Goal: Task Accomplishment & Management: Manage account settings

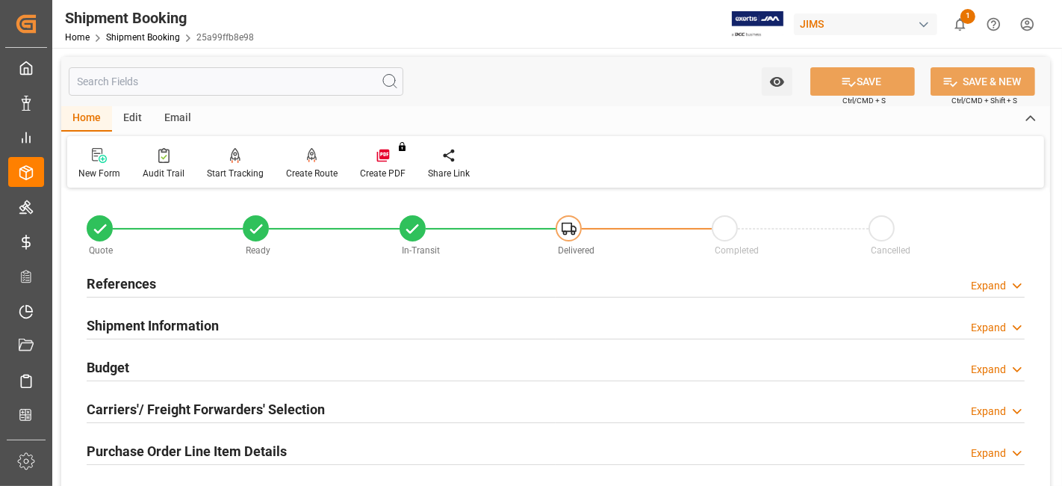
scroll to position [632, 0]
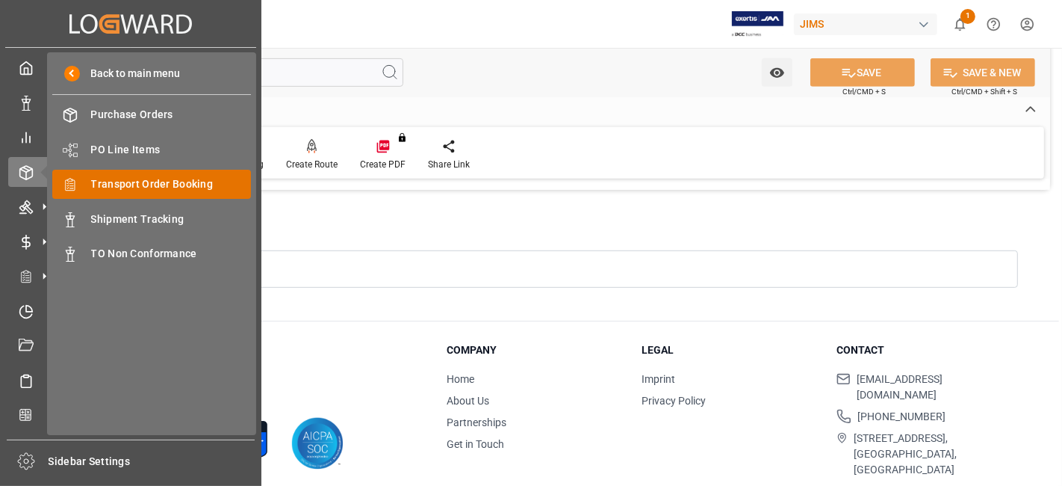
click at [177, 176] on span "Transport Order Booking" at bounding box center [171, 184] width 161 height 16
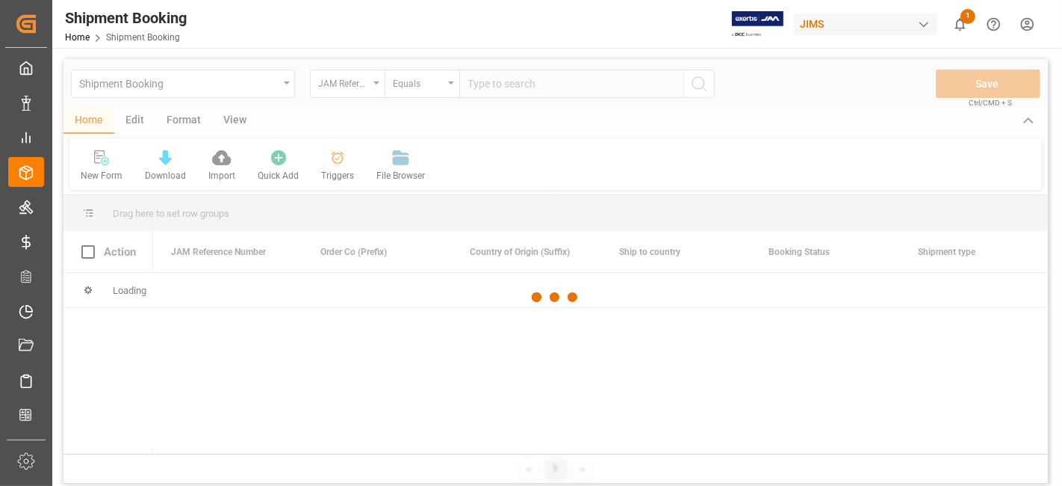
click at [510, 82] on div at bounding box center [556, 297] width 985 height 477
click at [509, 84] on div at bounding box center [556, 297] width 985 height 477
click at [504, 88] on div at bounding box center [556, 297] width 985 height 477
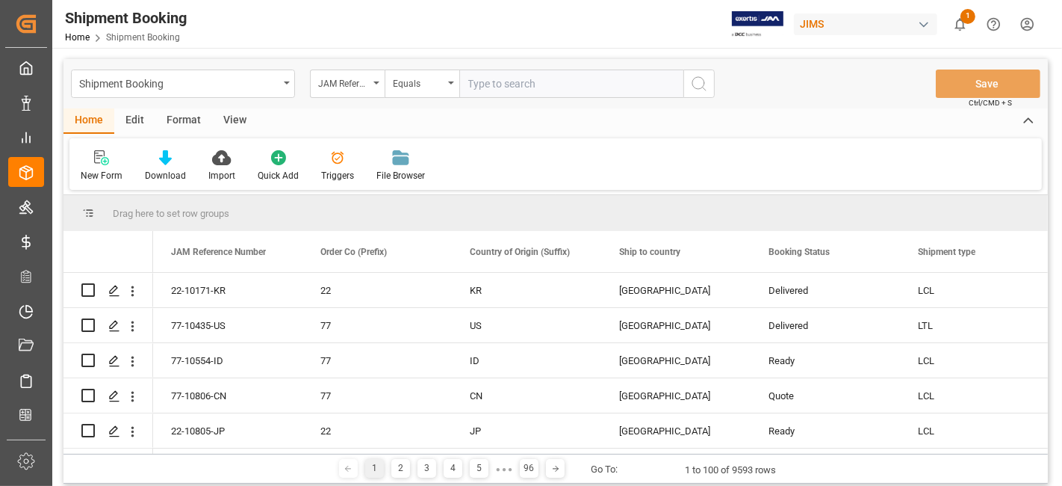
click at [489, 87] on input "text" at bounding box center [571, 83] width 224 height 28
paste input "77-10753-US"
type input "77-10753-US"
click at [707, 87] on icon "search button" at bounding box center [699, 84] width 18 height 18
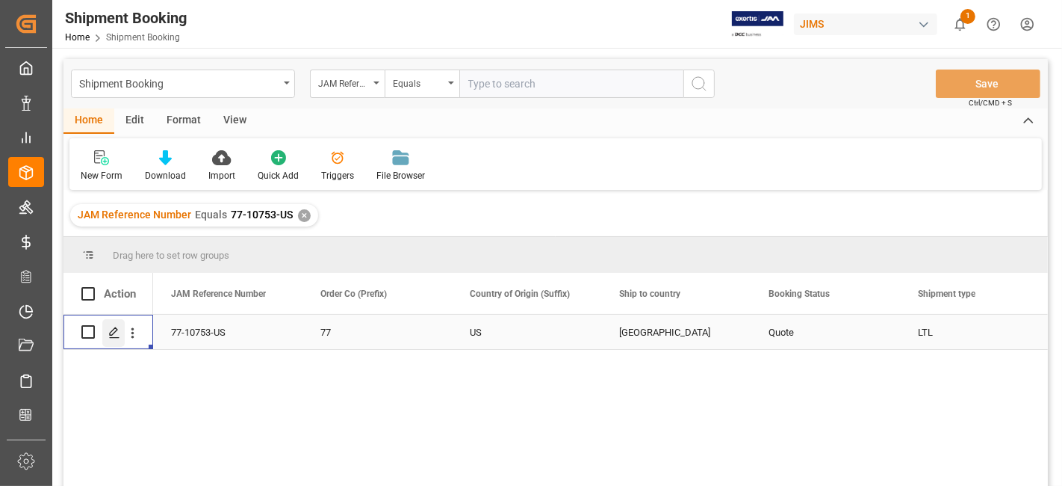
click at [108, 338] on div "Press SPACE to select this row." at bounding box center [113, 333] width 22 height 28
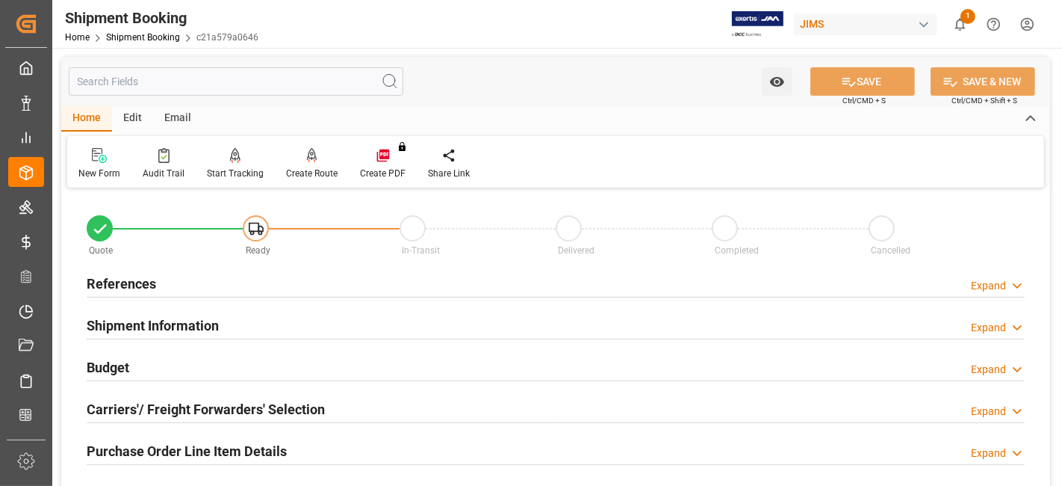
click at [138, 280] on h2 "References" at bounding box center [121, 283] width 69 height 20
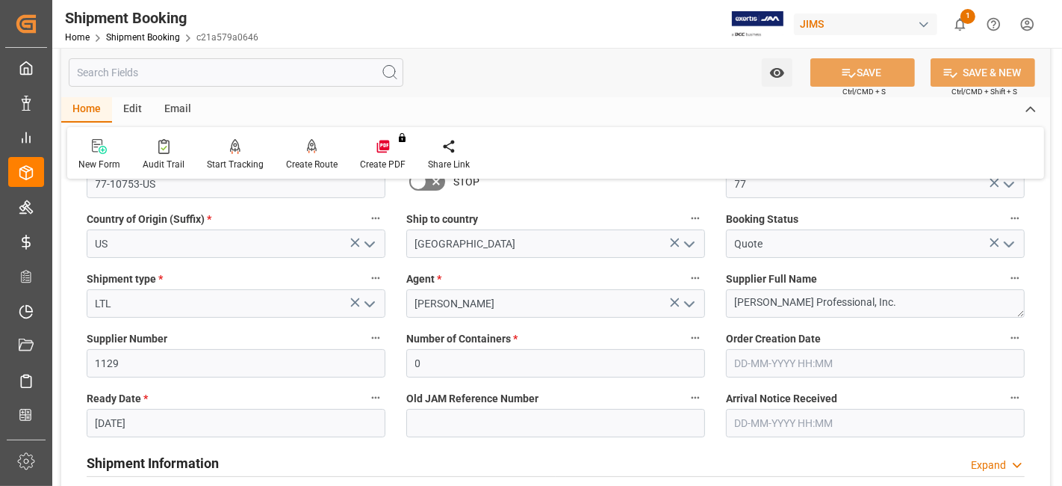
scroll to position [166, 0]
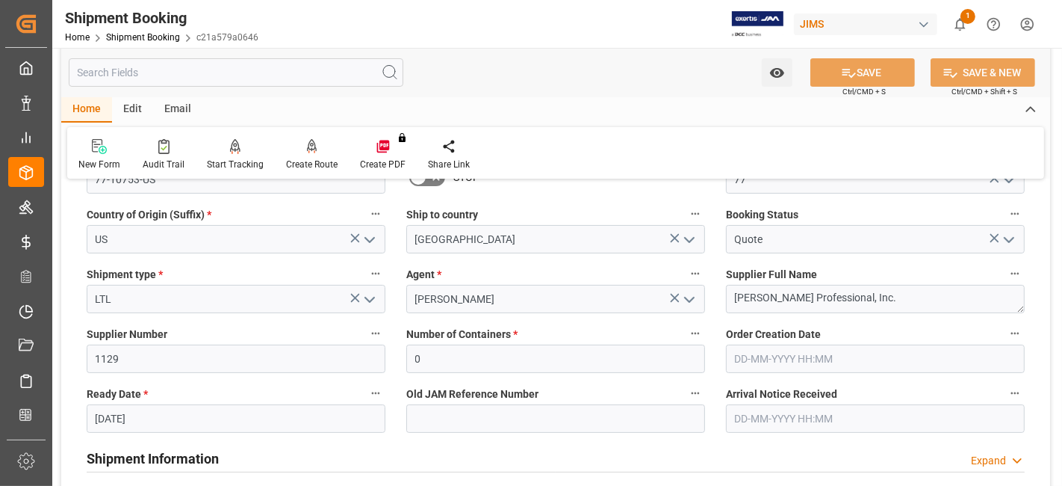
click at [164, 412] on input "[DATE]" at bounding box center [236, 418] width 299 height 28
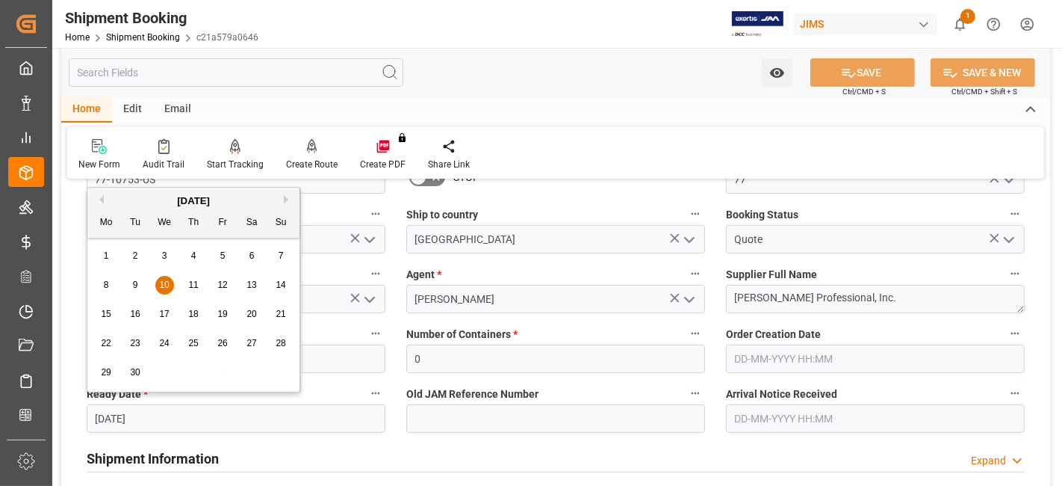
click at [101, 196] on button "Previous Month" at bounding box center [99, 199] width 9 height 9
click at [229, 374] on div "29" at bounding box center [223, 373] width 19 height 18
type input "[DATE]"
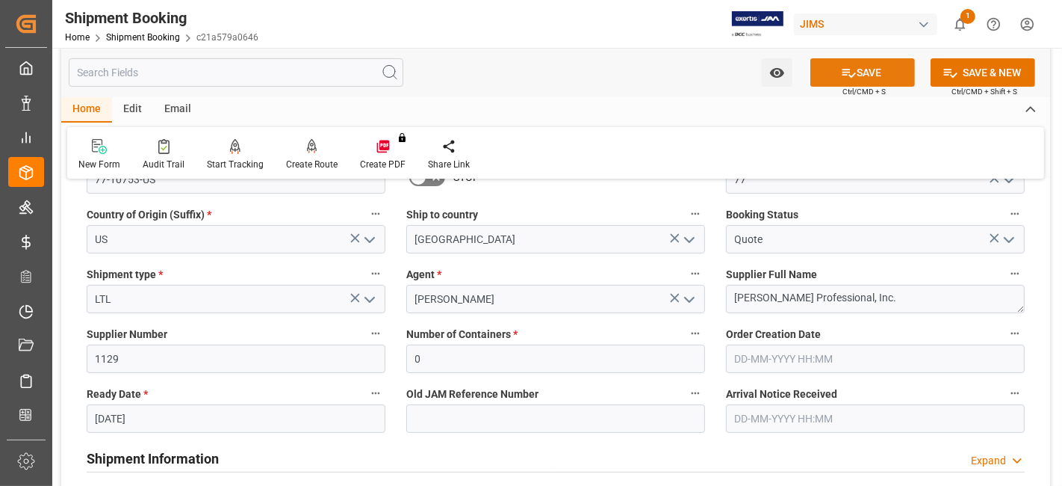
click at [850, 75] on icon at bounding box center [849, 73] width 13 height 9
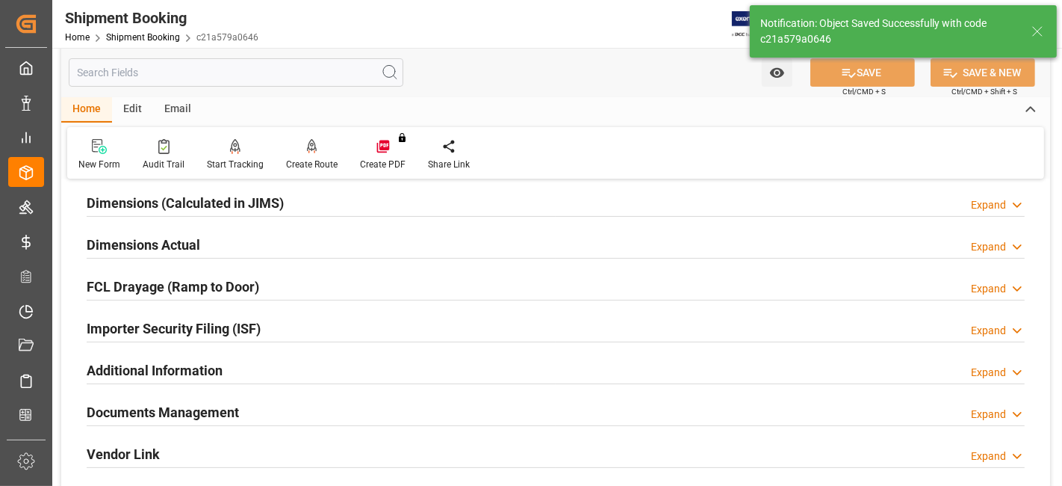
scroll to position [34, 0]
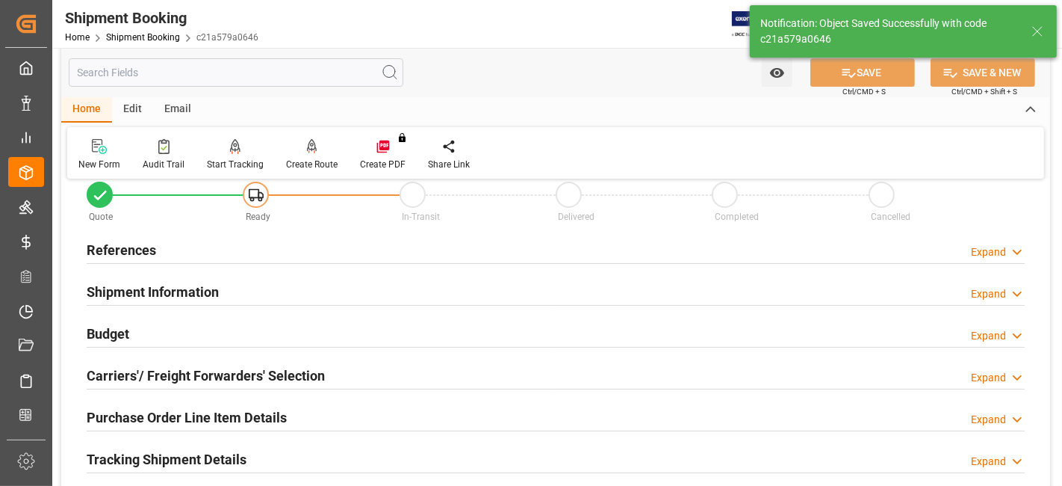
click at [128, 329] on h2 "Budget" at bounding box center [108, 334] width 43 height 20
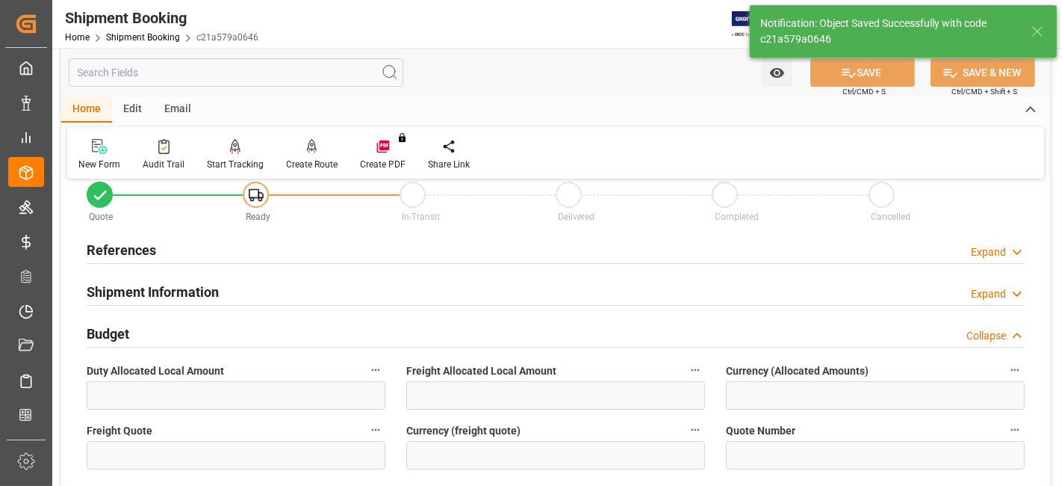
click at [136, 439] on label "Freight Quote" at bounding box center [236, 430] width 299 height 21
click at [366, 439] on button "Freight Quote" at bounding box center [375, 429] width 19 height 19
click at [137, 456] on div at bounding box center [531, 243] width 1062 height 486
click at [137, 446] on input "text" at bounding box center [236, 455] width 299 height 28
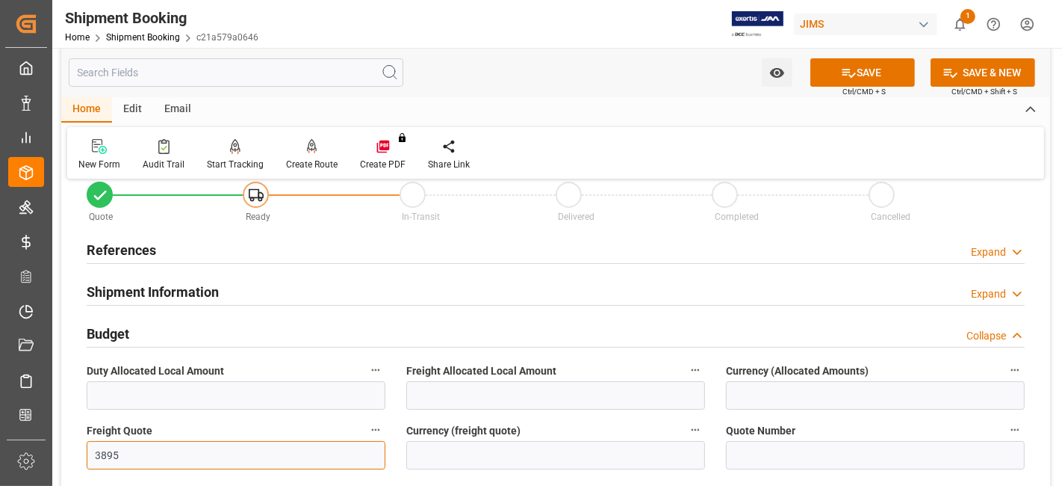
type input "3895"
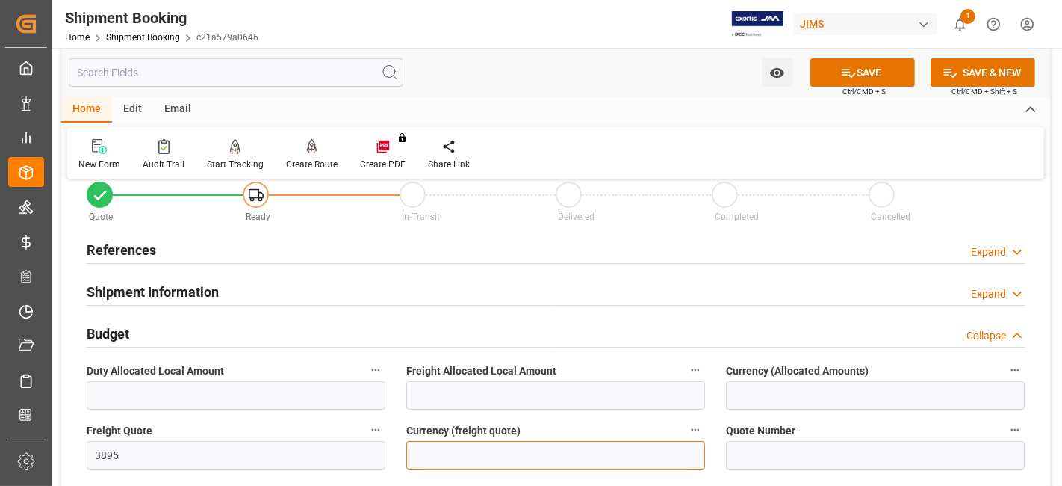
click at [450, 442] on input at bounding box center [555, 455] width 299 height 28
type input "CAD"
click at [817, 75] on button "SAVE" at bounding box center [863, 72] width 105 height 28
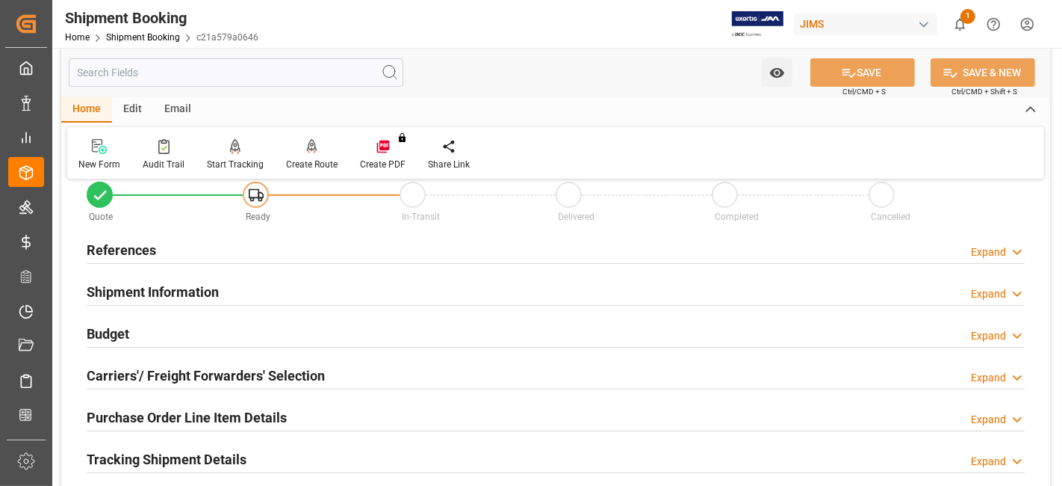
click at [181, 328] on div "Budget Expand" at bounding box center [556, 332] width 938 height 28
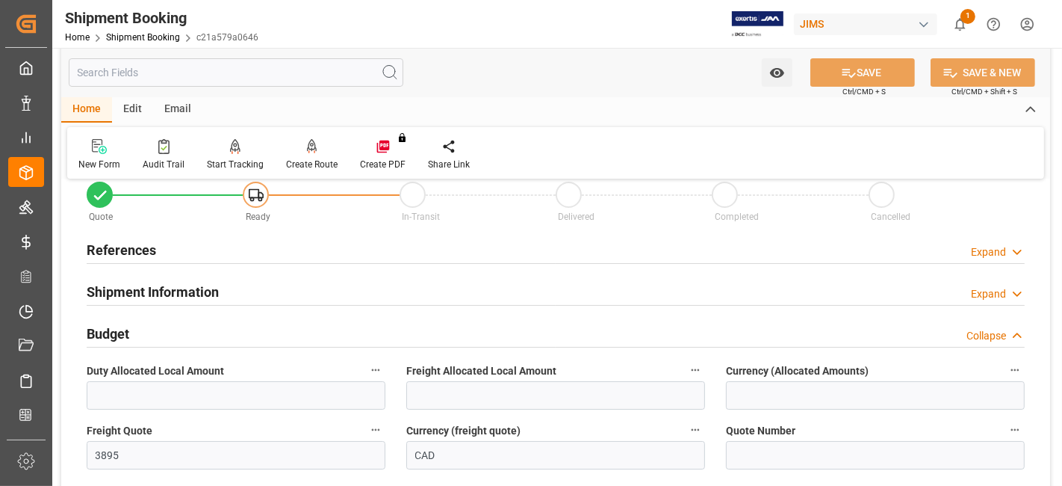
click at [181, 328] on div "Budget Collapse" at bounding box center [556, 332] width 938 height 28
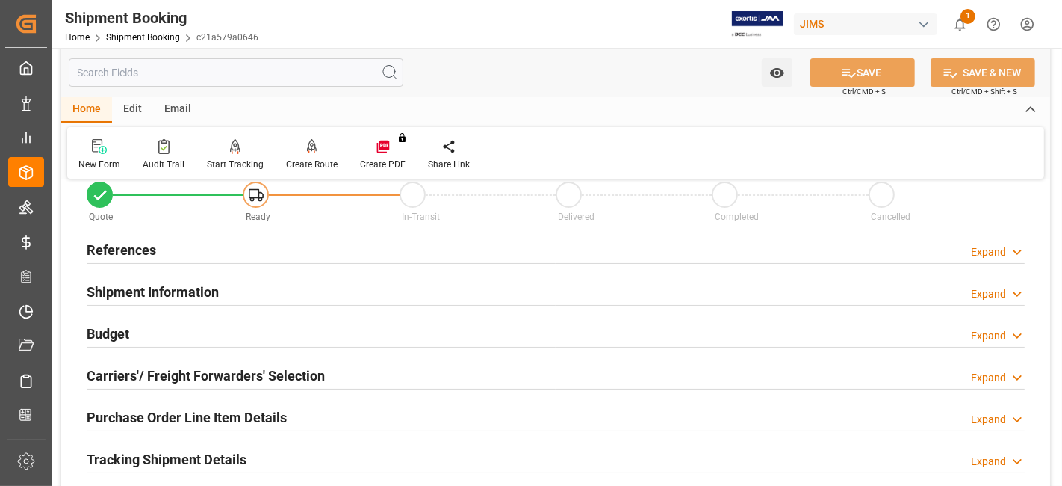
click at [191, 384] on h2 "Carriers'/ Freight Forwarders' Selection" at bounding box center [206, 375] width 238 height 20
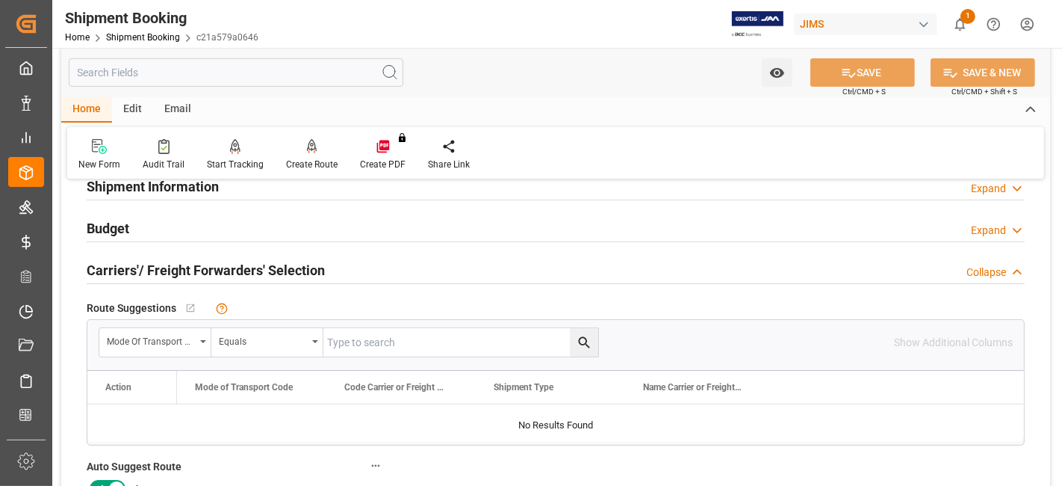
scroll to position [199, 0]
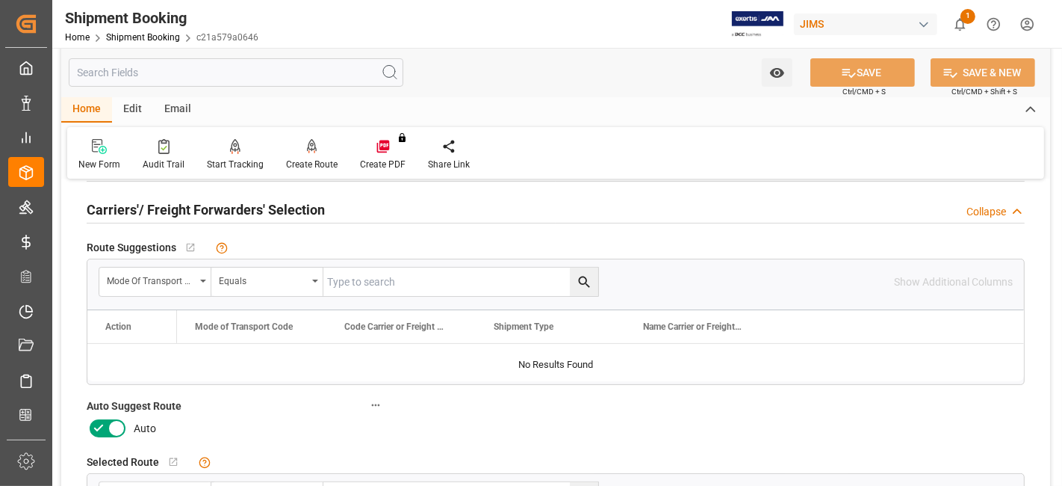
click at [91, 427] on icon at bounding box center [99, 428] width 18 height 18
click at [0, 0] on input "checkbox" at bounding box center [0, 0] width 0 height 0
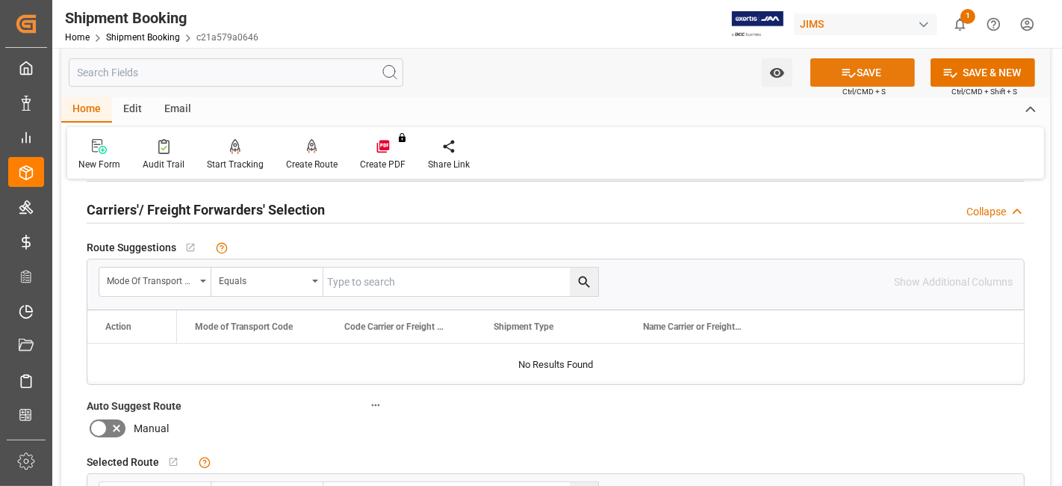
click at [848, 70] on icon at bounding box center [849, 73] width 16 height 16
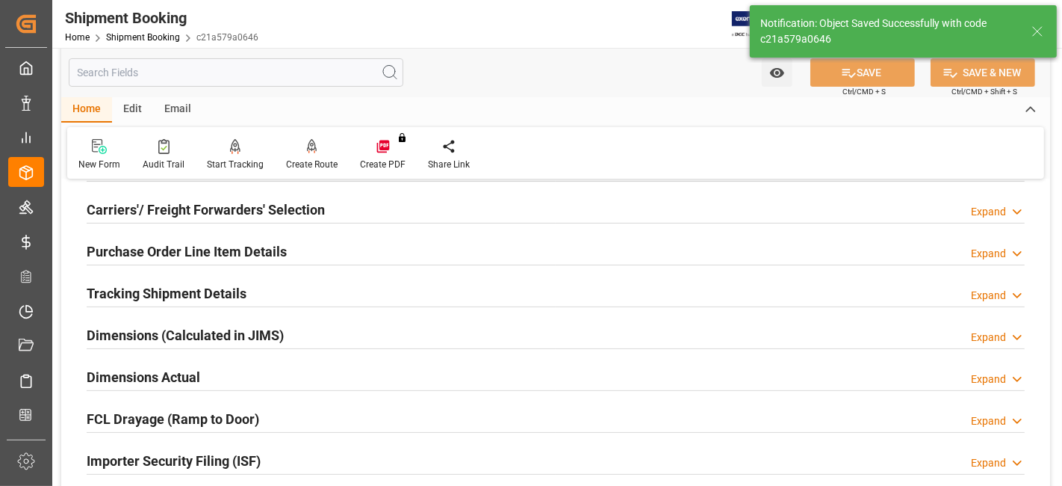
scroll to position [282, 0]
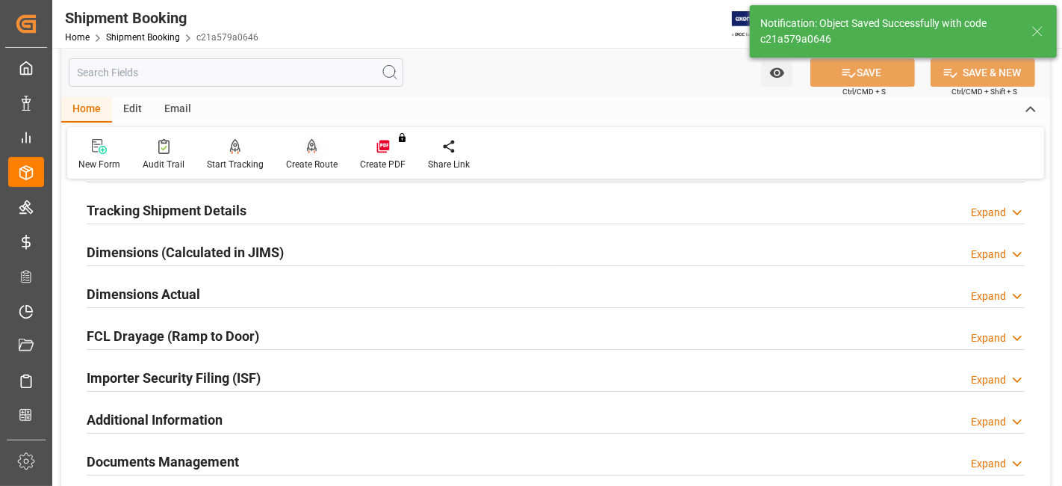
click at [298, 161] on div "Create Route" at bounding box center [312, 164] width 52 height 13
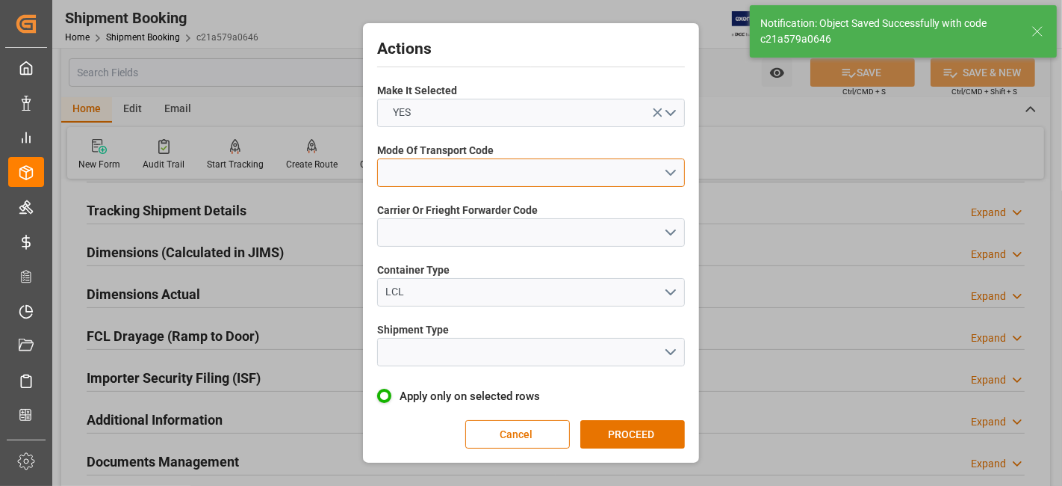
click at [666, 176] on button "open menu" at bounding box center [531, 172] width 308 height 28
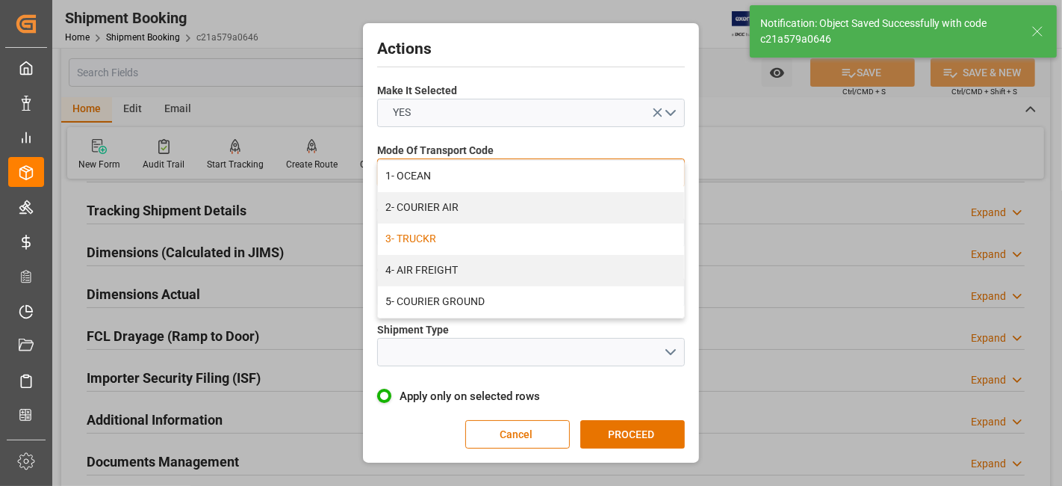
click at [605, 235] on div "3- TRUCKR" at bounding box center [531, 238] width 306 height 31
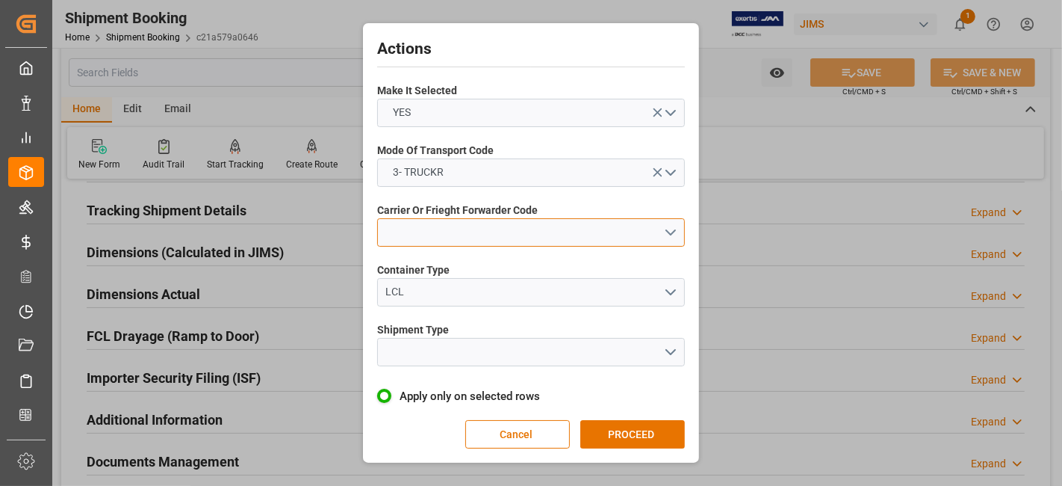
click at [672, 237] on button "open menu" at bounding box center [531, 232] width 308 height 28
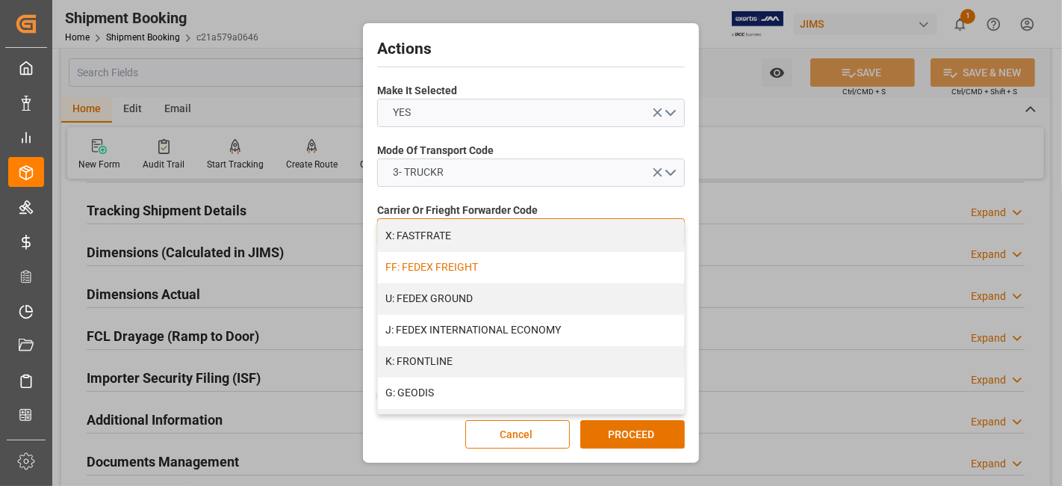
scroll to position [498, 0]
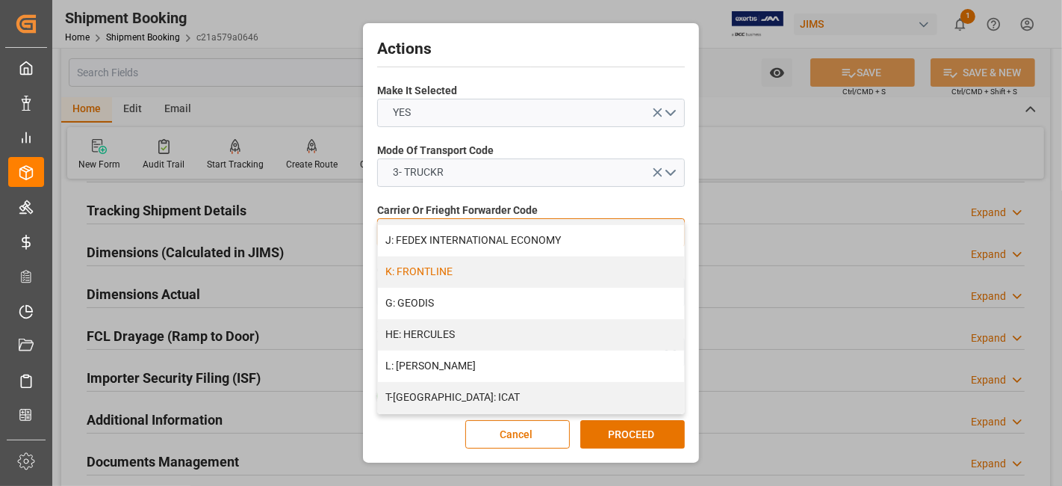
click at [481, 263] on div "K: FRONTLINE" at bounding box center [531, 271] width 306 height 31
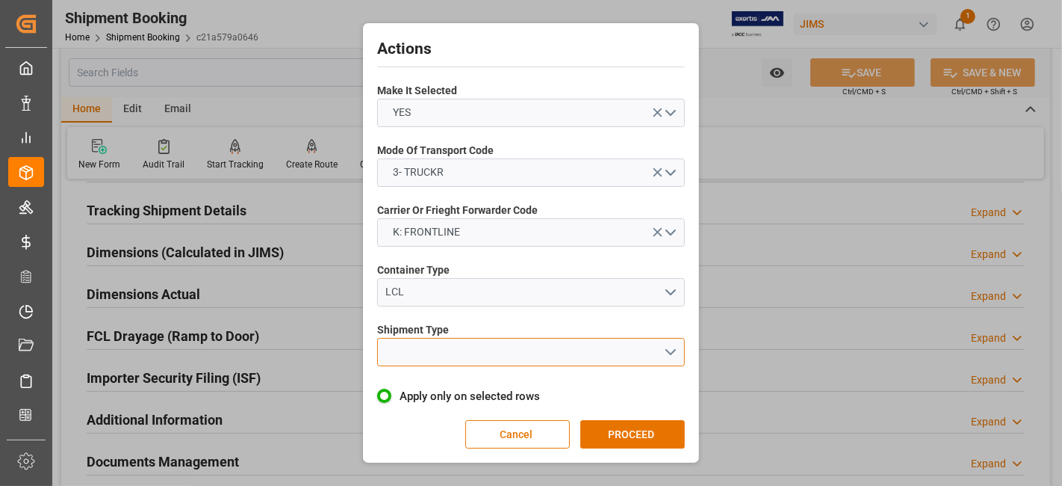
click at [677, 346] on button "open menu" at bounding box center [531, 352] width 308 height 28
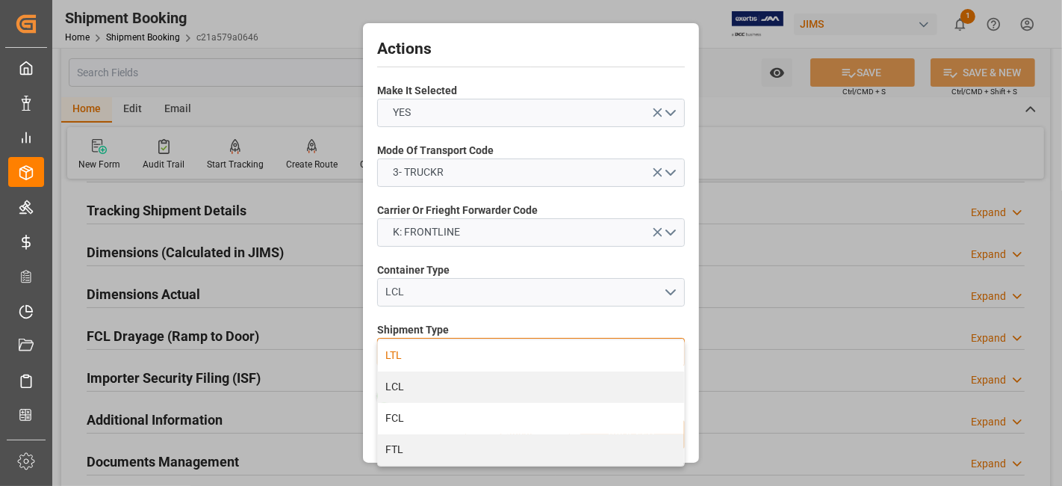
click at [468, 357] on div "LTL" at bounding box center [531, 355] width 306 height 31
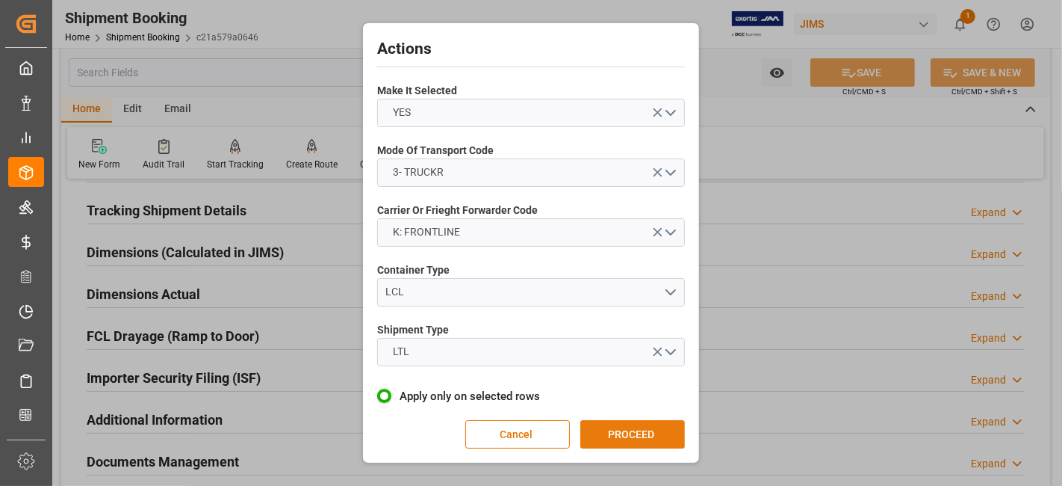
click at [623, 436] on button "PROCEED" at bounding box center [633, 434] width 105 height 28
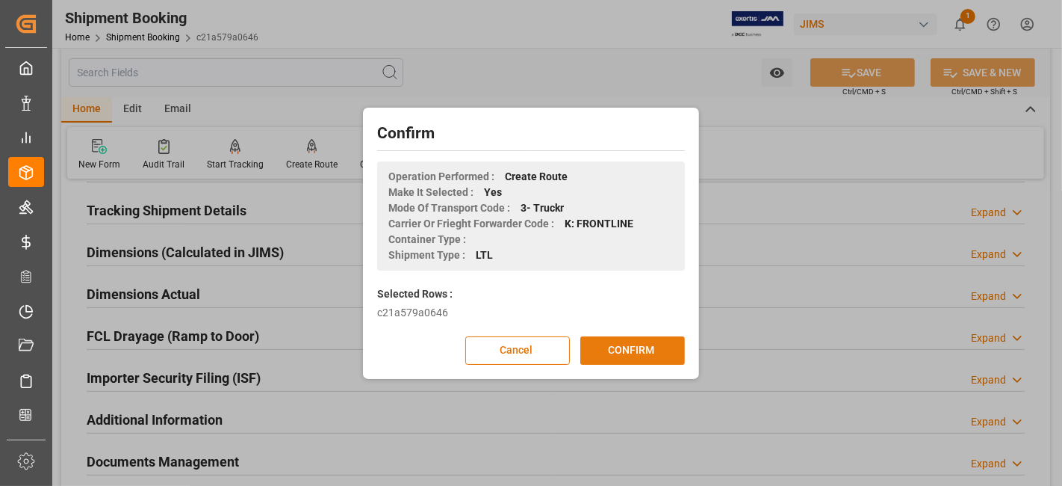
click at [621, 349] on button "CONFIRM" at bounding box center [633, 350] width 105 height 28
